Goal: Task Accomplishment & Management: Manage account settings

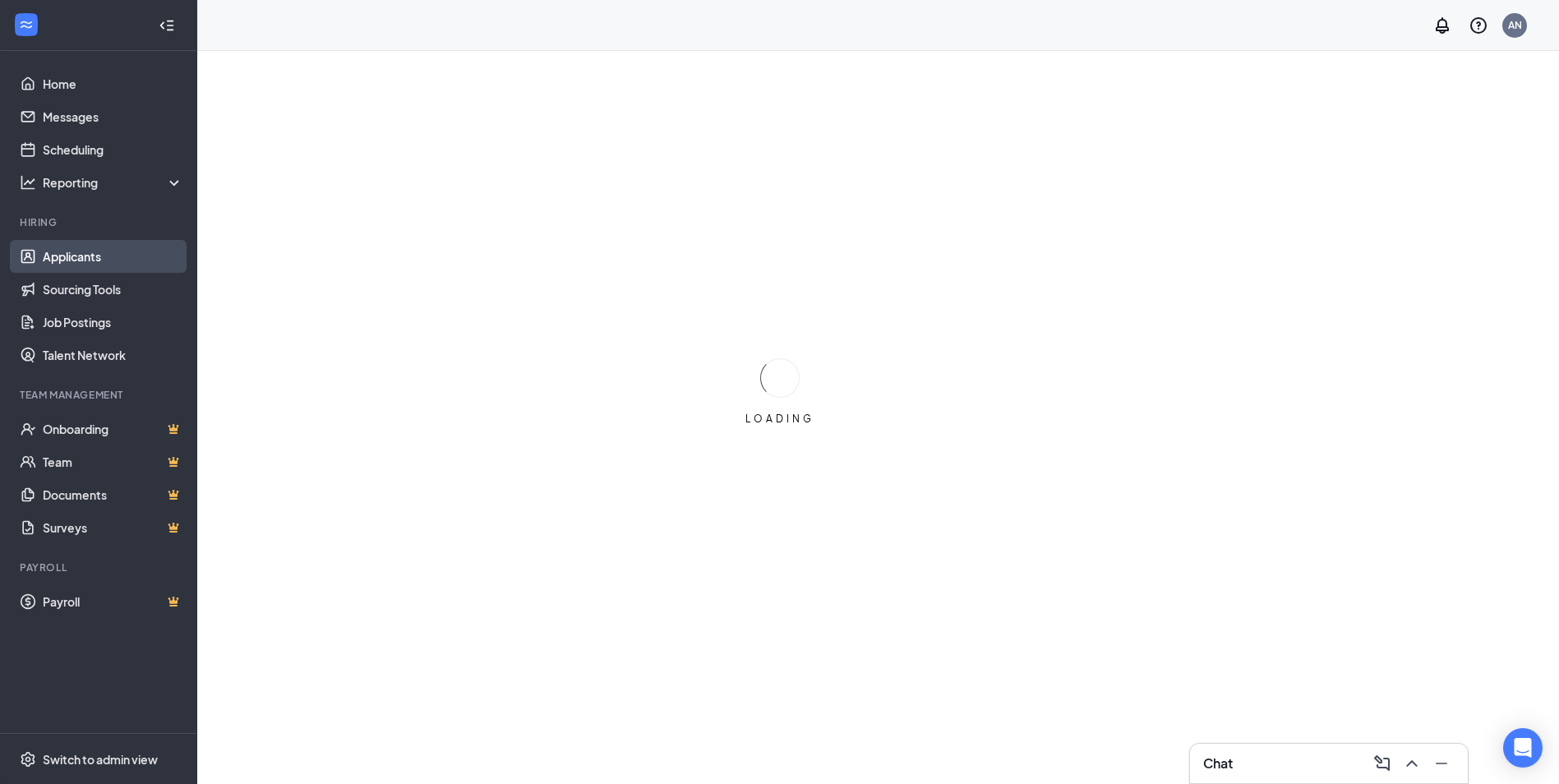
click at [64, 261] on link "Applicants" at bounding box center [112, 256] width 140 height 32
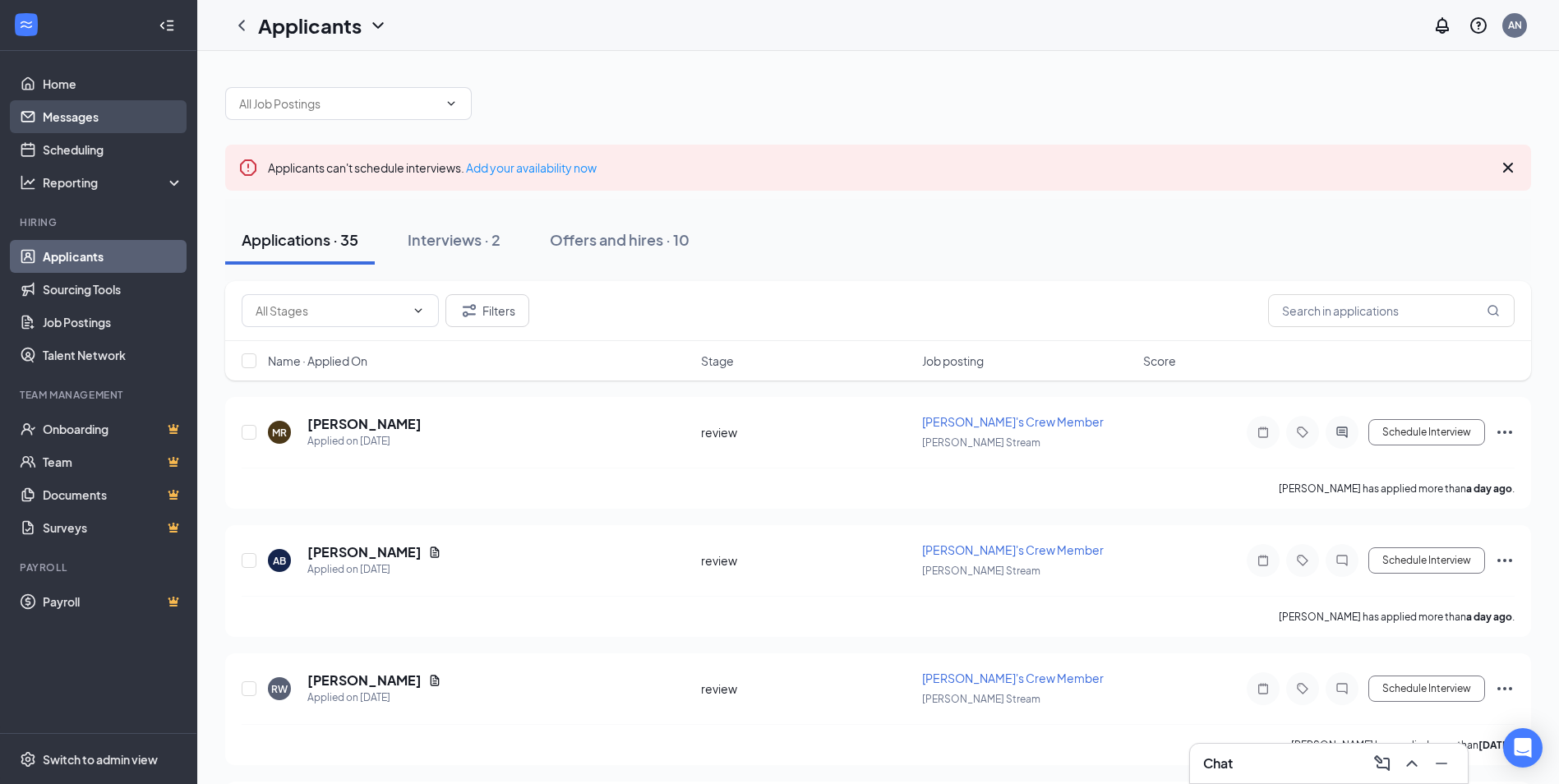
click at [80, 115] on link "Messages" at bounding box center [112, 116] width 140 height 32
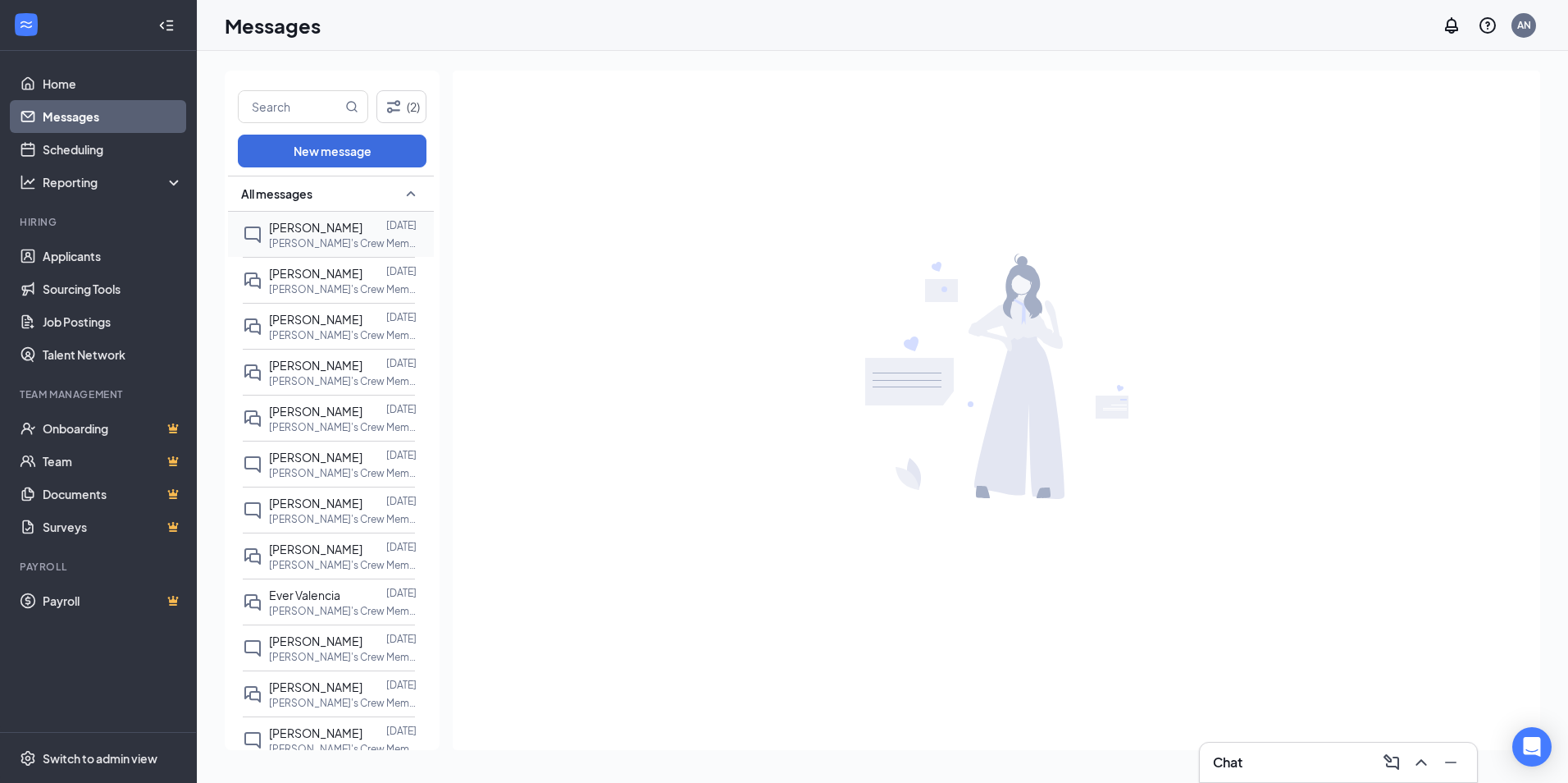
click at [316, 231] on span "[PERSON_NAME]" at bounding box center [316, 227] width 94 height 15
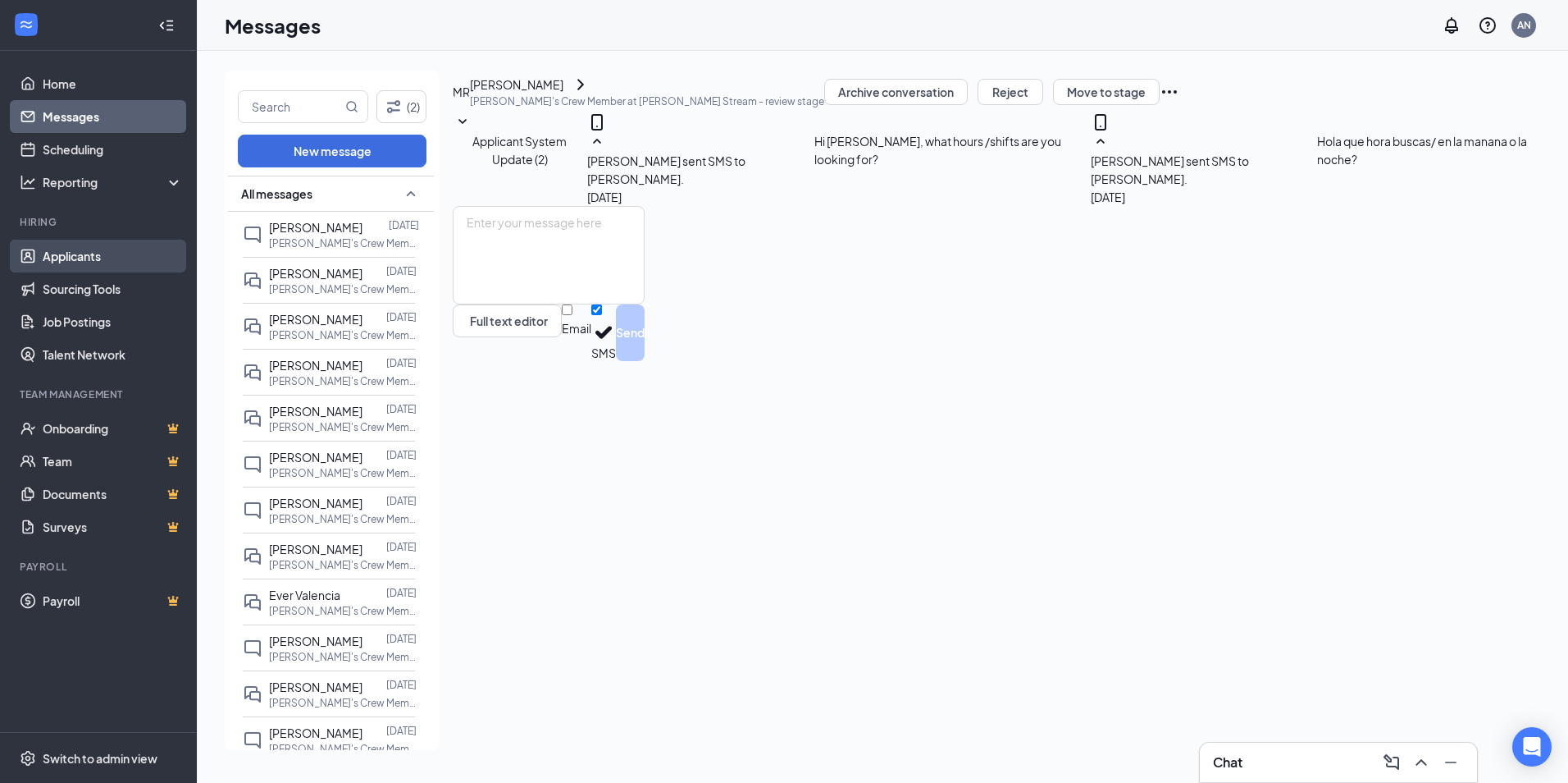
click at [91, 254] on link "Applicants" at bounding box center [112, 256] width 140 height 32
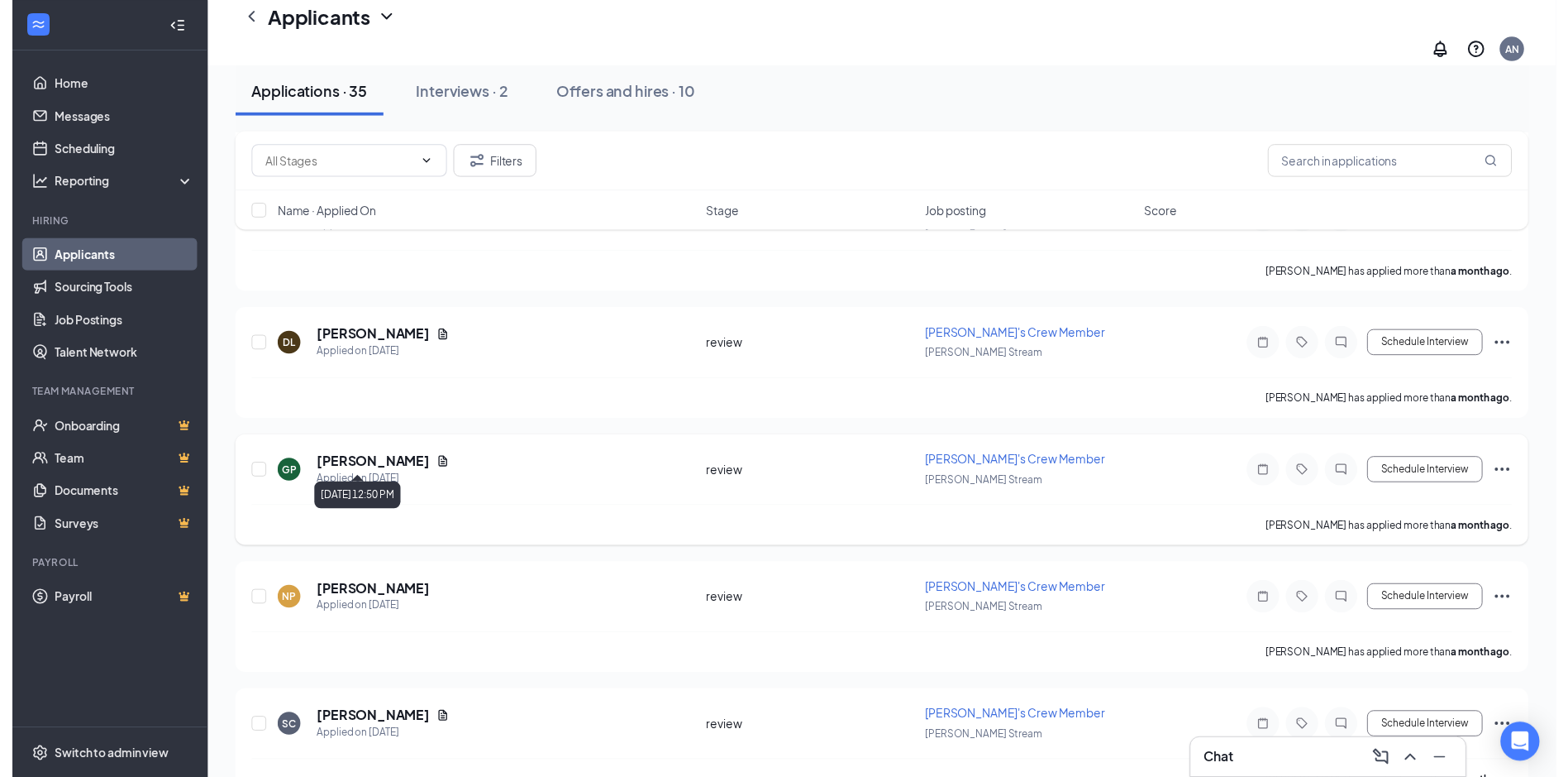
scroll to position [4130, 0]
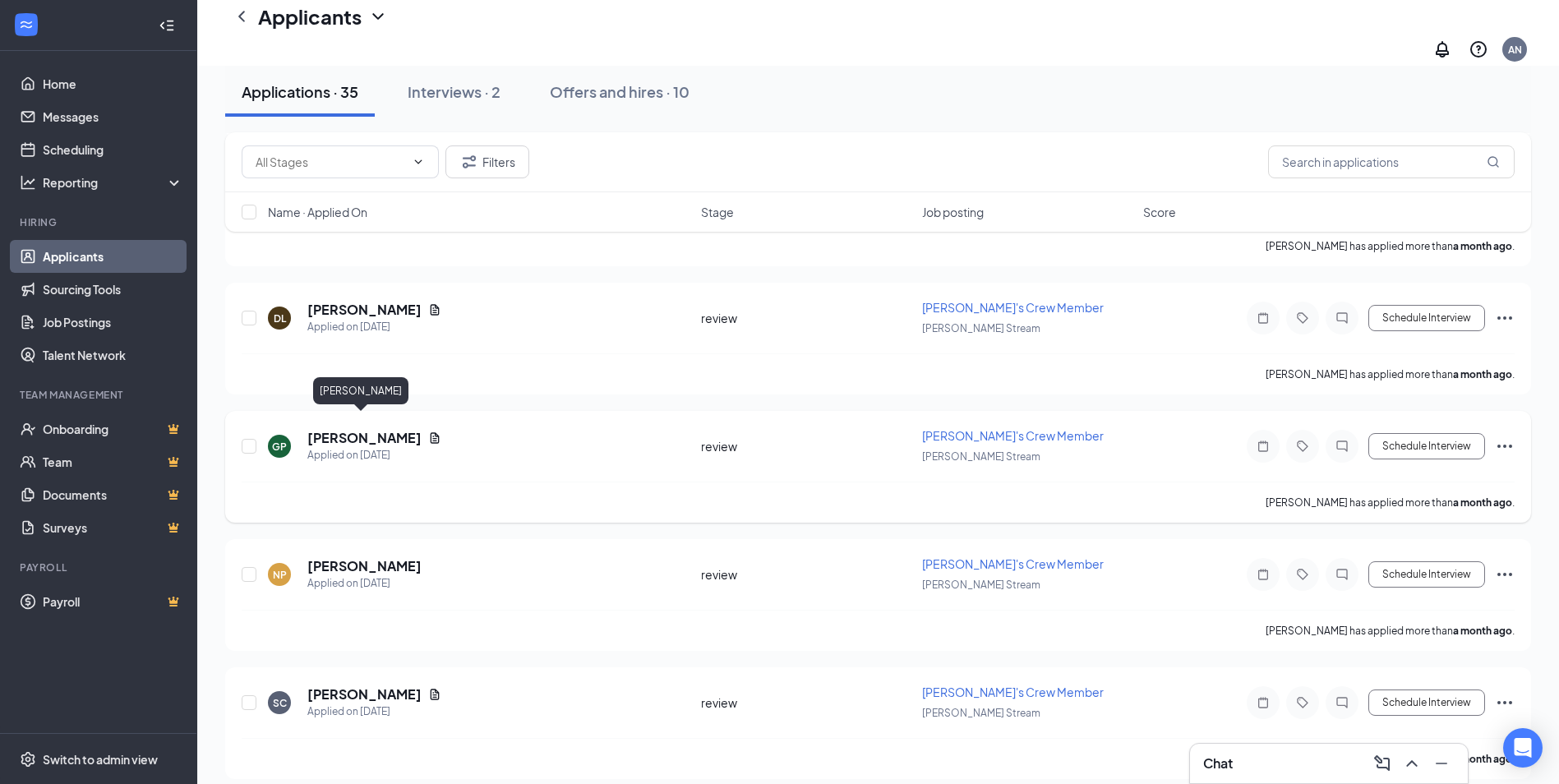
click at [370, 429] on h5 "[PERSON_NAME]" at bounding box center [364, 437] width 114 height 18
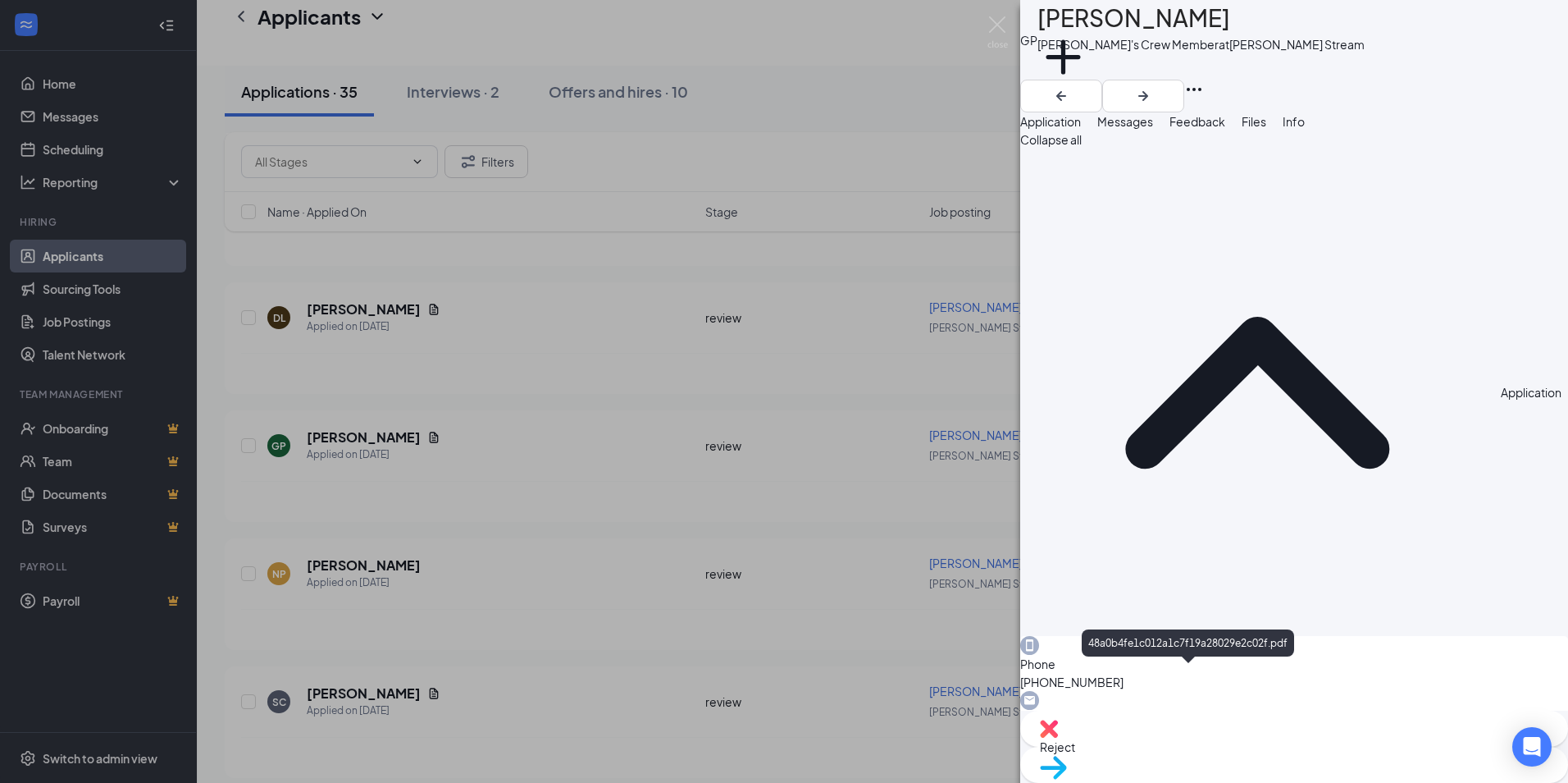
click at [999, 22] on img at bounding box center [997, 32] width 20 height 32
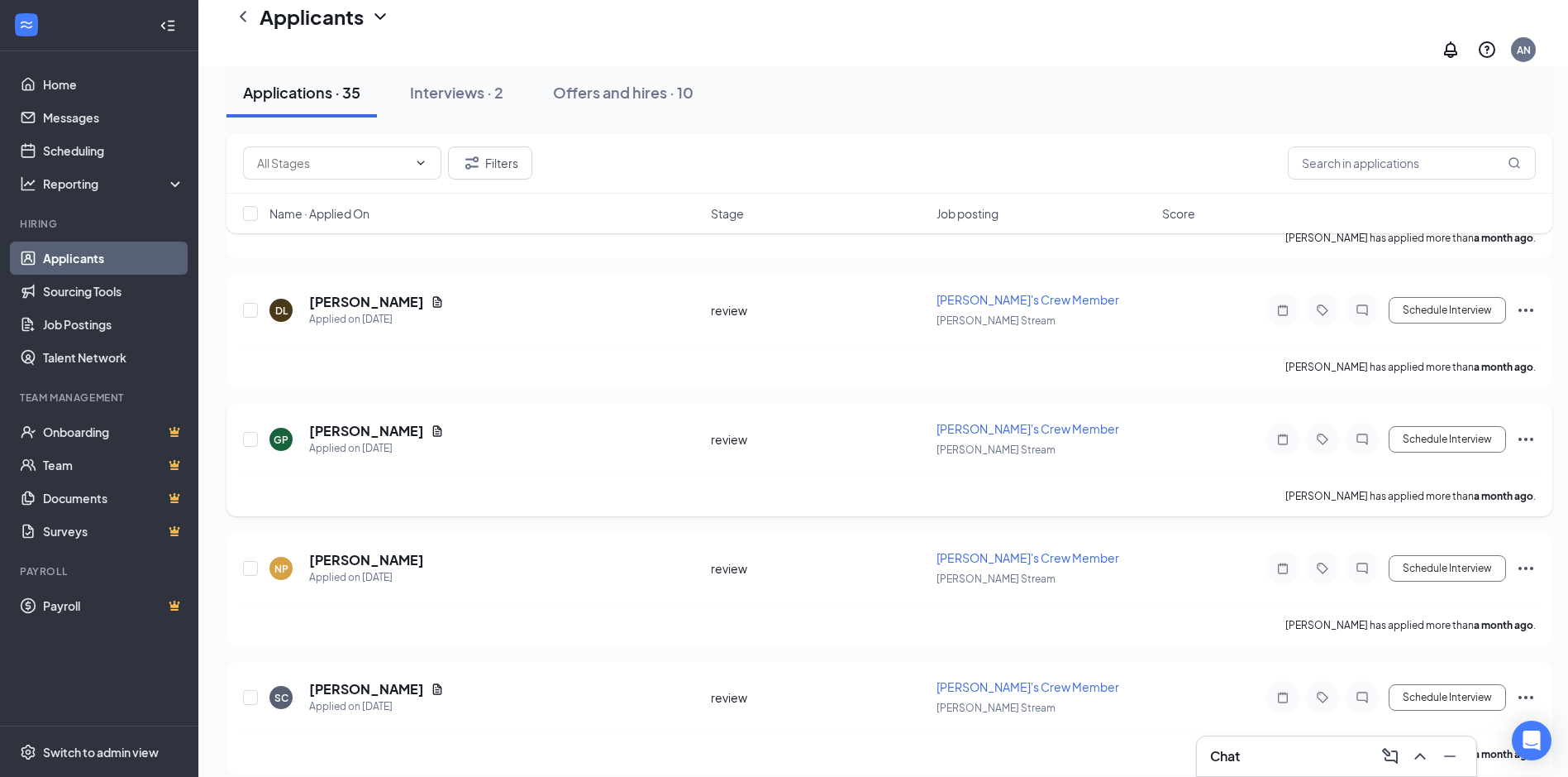
scroll to position [4143, 0]
drag, startPoint x: 428, startPoint y: 671, endPoint x: 427, endPoint y: 663, distance: 8.1
click at [430, 680] on icon "Document" at bounding box center [437, 686] width 13 height 13
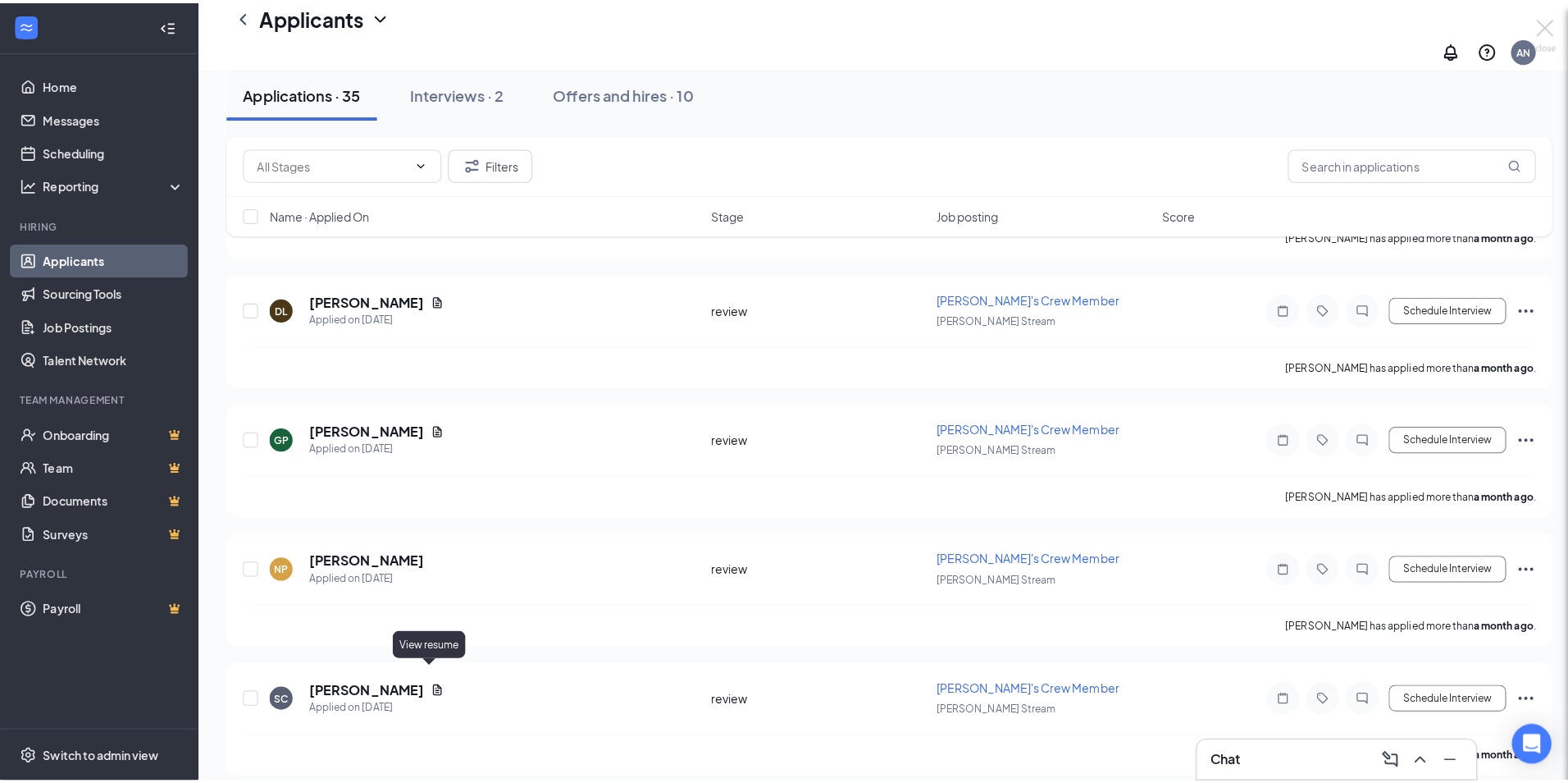
scroll to position [4098, 0]
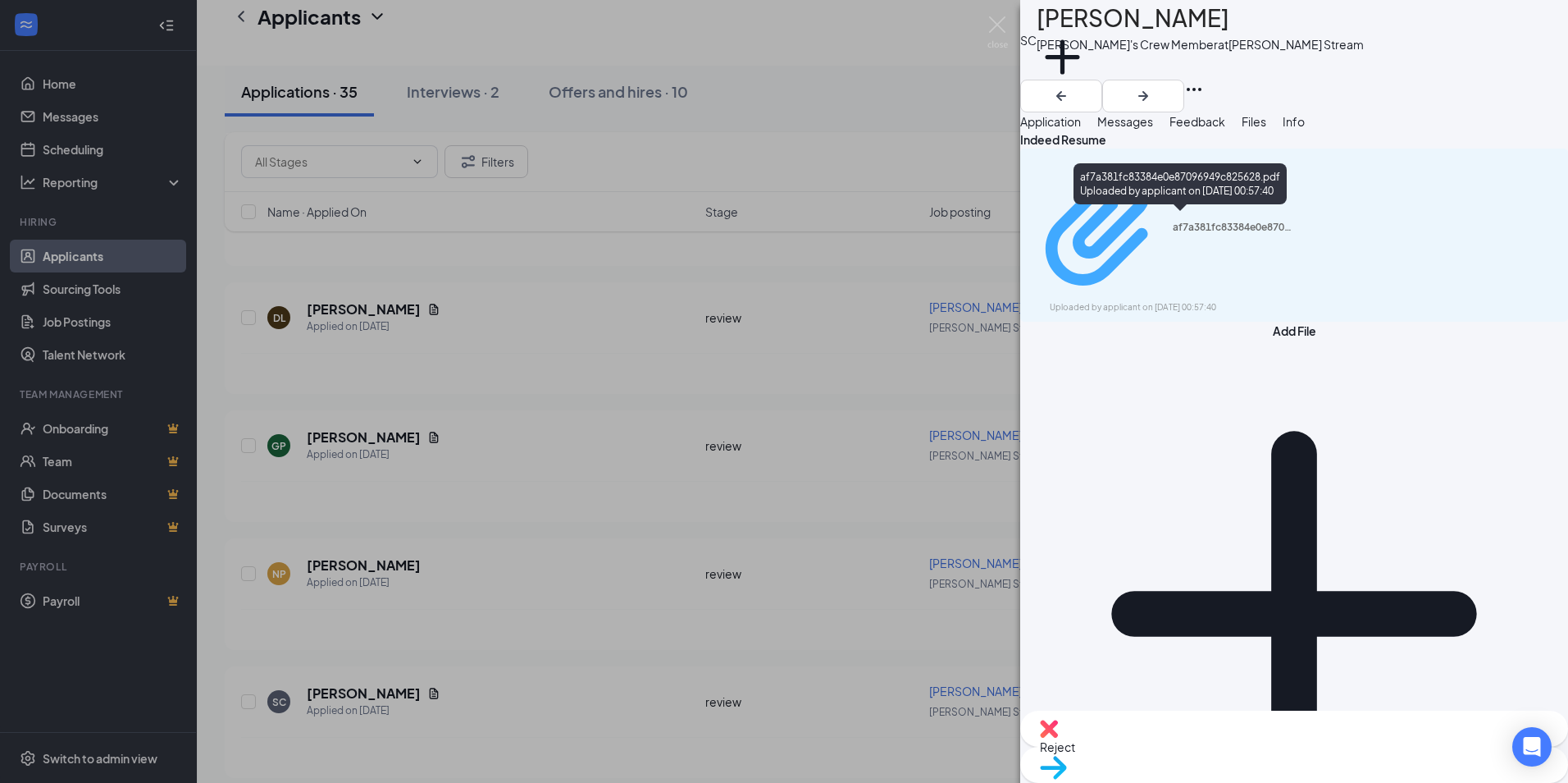
click at [1173, 226] on div "af7a381fc83384e0e87096949c825628.pdf" at bounding box center [1235, 227] width 123 height 13
